Goal: Check status: Check status

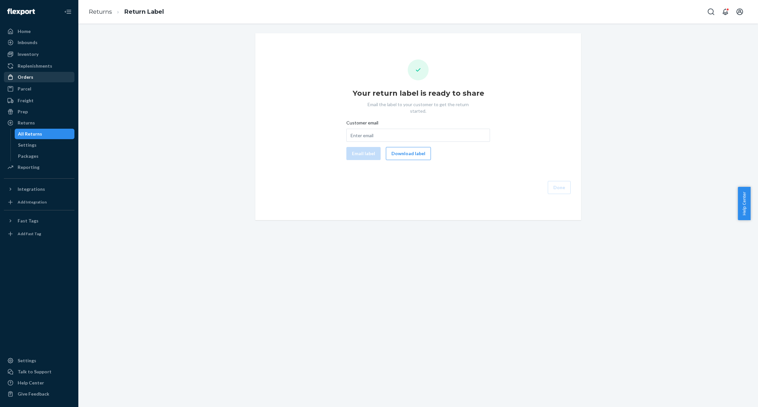
click at [25, 80] on div "Orders" at bounding box center [26, 77] width 16 height 7
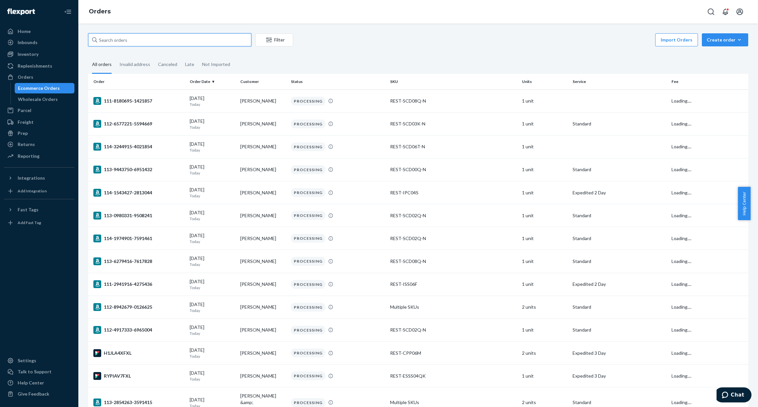
click at [141, 40] on input "text" at bounding box center [169, 39] width 163 height 13
paste input "#US25328687"
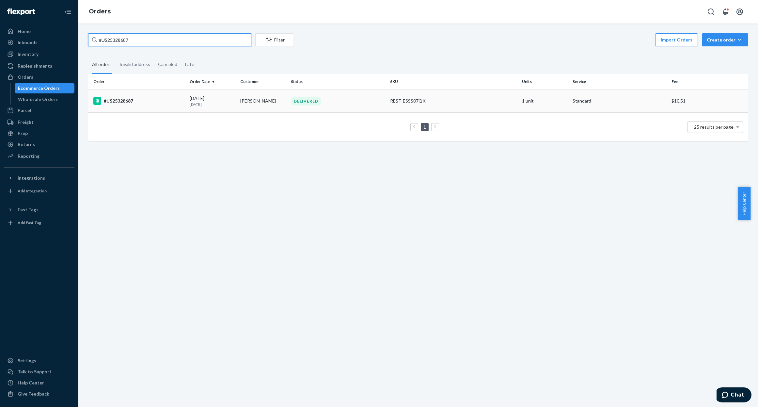
type input "#US25328687"
click at [119, 100] on div "#US25328687" at bounding box center [138, 101] width 91 height 8
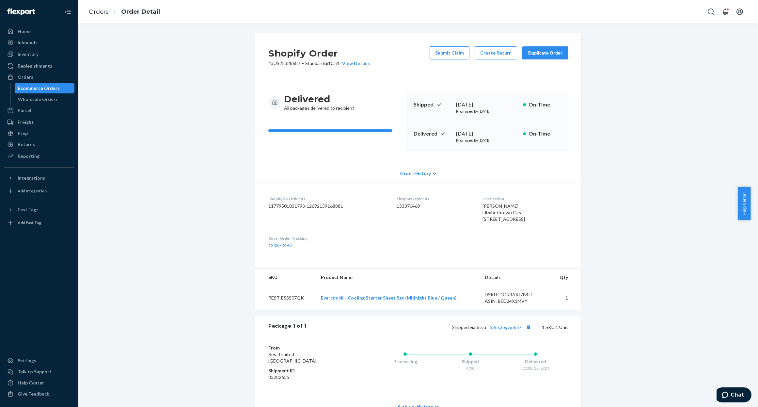
click at [278, 249] on dd "133370469" at bounding box center [327, 245] width 118 height 7
click at [279, 248] on link "133370469" at bounding box center [280, 246] width 24 height 6
